Goal: Task Accomplishment & Management: Manage account settings

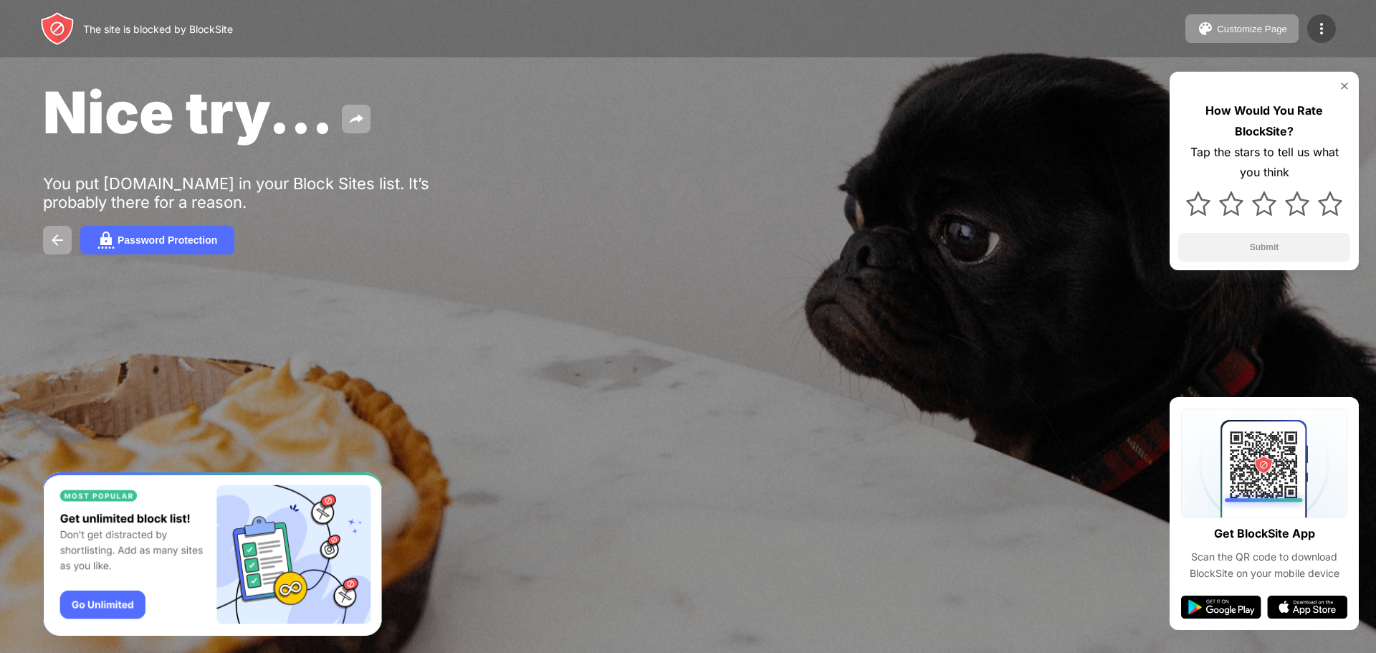
click at [1335, 28] on div at bounding box center [1321, 28] width 29 height 29
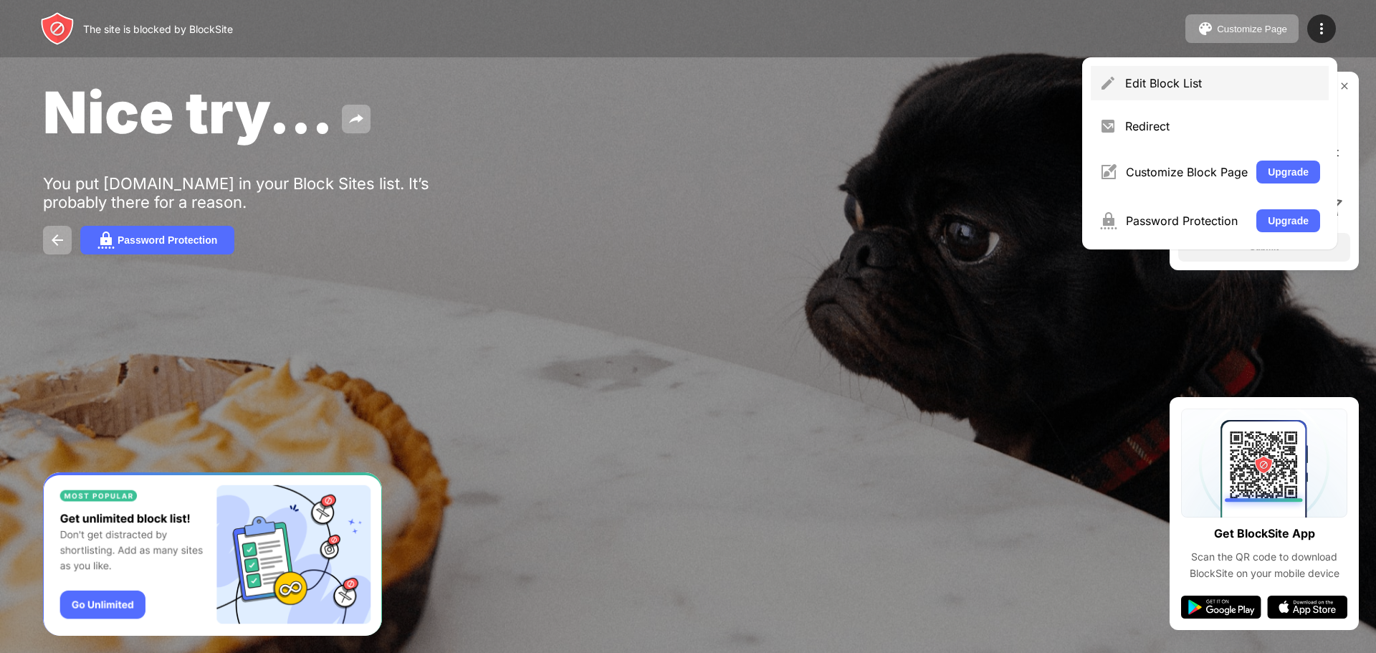
click at [1221, 92] on div "Edit Block List" at bounding box center [1210, 83] width 238 height 34
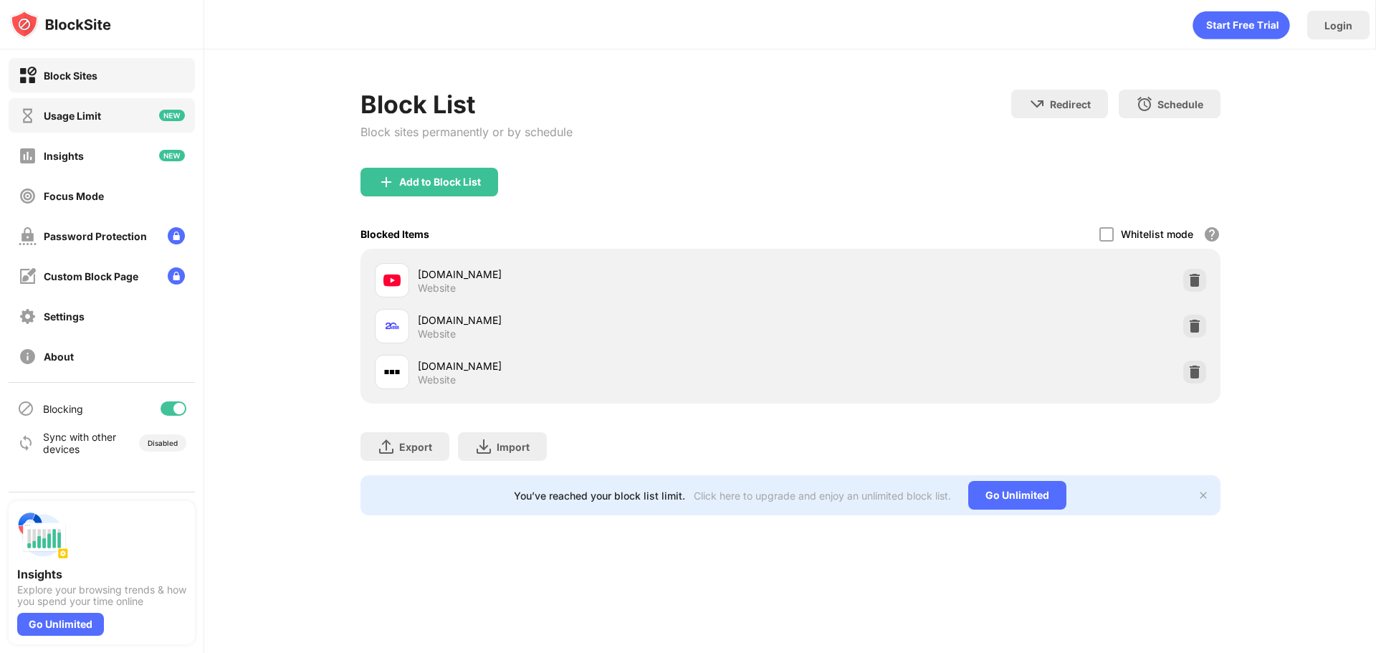
click at [90, 110] on div "Usage Limit" at bounding box center [72, 116] width 57 height 12
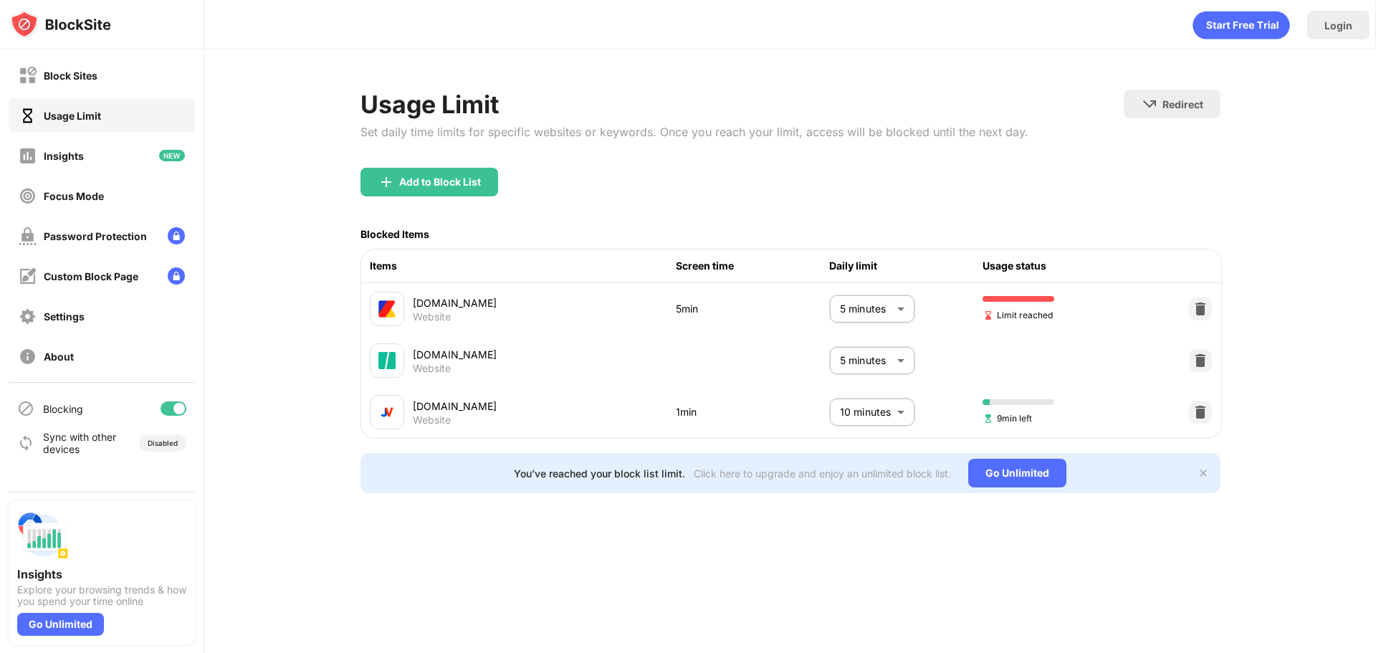
click at [1286, 435] on div "Usage Limit Set daily time limits for specific websites or keywords. Once you r…" at bounding box center [789, 291] width 1171 height 484
